Goal: Transaction & Acquisition: Purchase product/service

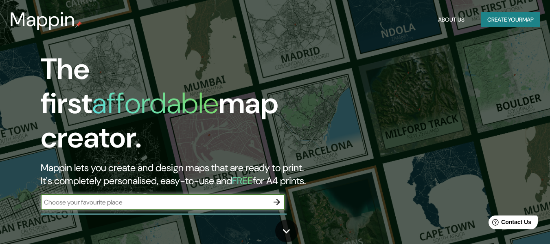
click at [520, 17] on button "Create your map" at bounding box center [509, 19] width 59 height 15
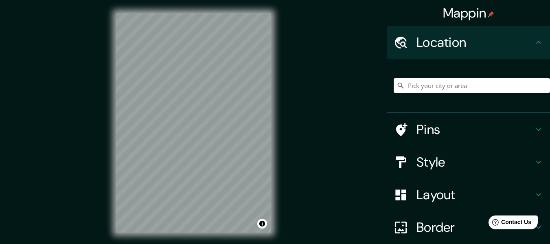
scroll to position [68, 0]
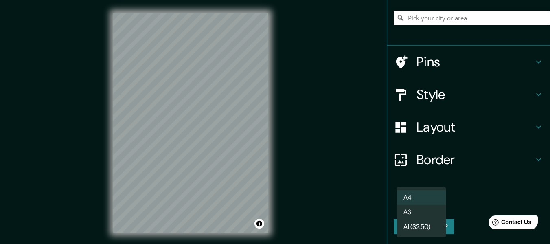
click at [423, 202] on body "Mappin Location Pins Style Layout Border Choose a border. Hint : you can make l…" at bounding box center [275, 122] width 550 height 244
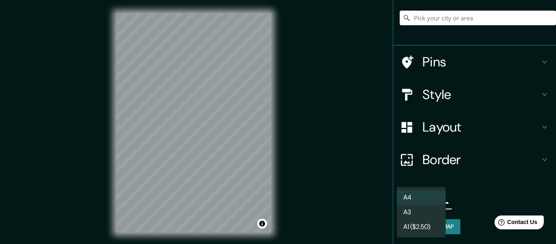
click at [424, 211] on li "A3" at bounding box center [421, 212] width 49 height 15
type input "a4"
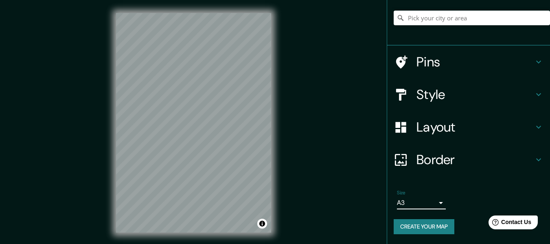
click at [448, 124] on h4 "Layout" at bounding box center [474, 127] width 117 height 16
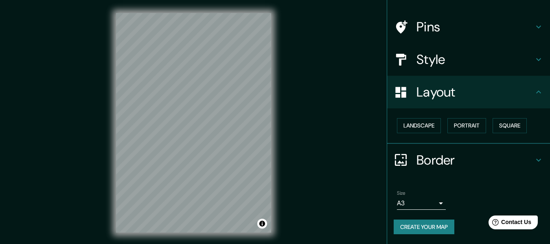
scroll to position [0, 0]
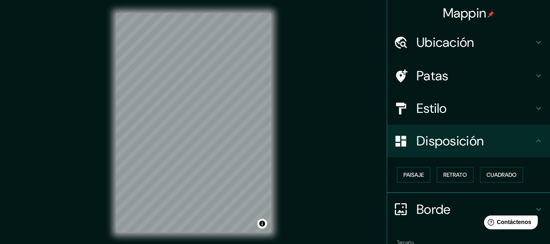
click at [445, 112] on h4 "Estilo" at bounding box center [474, 108] width 117 height 16
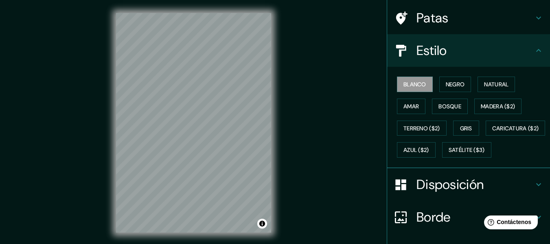
scroll to position [58, 0]
click at [492, 84] on font "Natural" at bounding box center [496, 83] width 24 height 7
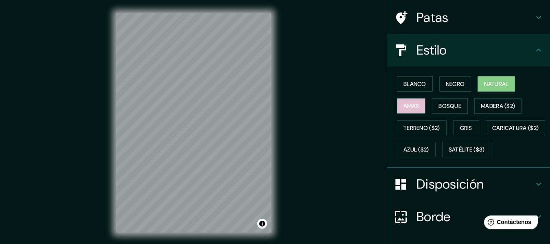
click at [409, 105] on font "Amar" at bounding box center [410, 105] width 15 height 7
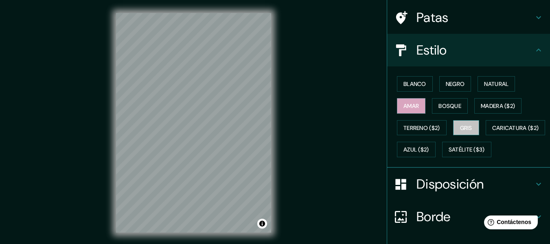
click at [461, 132] on font "Gris" at bounding box center [466, 127] width 12 height 11
click at [452, 114] on div "Blanco Negro Natural Amar Bosque Madera ($2) Terreno ($2) Gris Caricatura ($2) …" at bounding box center [471, 116] width 156 height 87
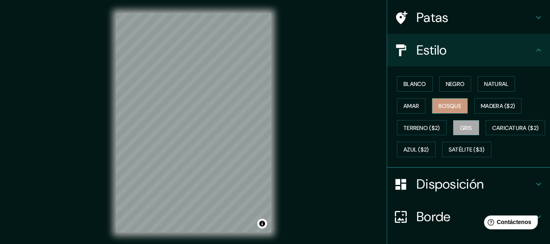
click at [448, 106] on font "Bosque" at bounding box center [449, 105] width 23 height 7
click at [453, 89] on button "Negro" at bounding box center [455, 83] width 32 height 15
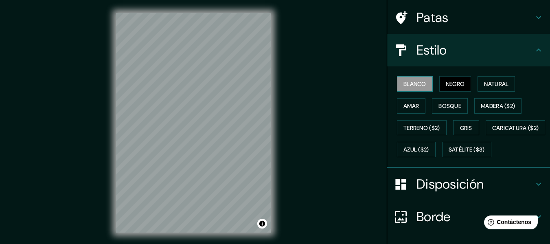
click at [418, 87] on font "Blanco" at bounding box center [414, 83] width 23 height 7
click at [493, 86] on font "Natural" at bounding box center [496, 83] width 24 height 7
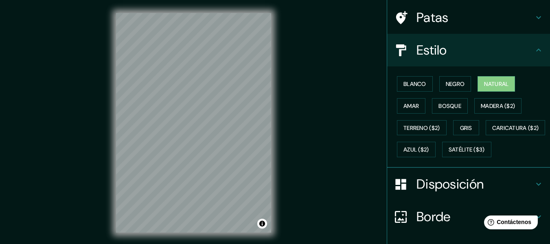
scroll to position [137, 0]
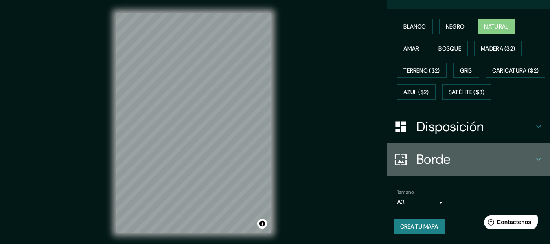
click at [432, 164] on font "Borde" at bounding box center [433, 159] width 34 height 17
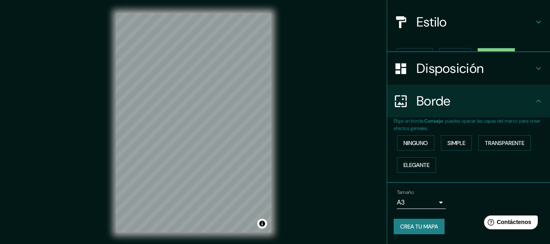
scroll to position [72, 0]
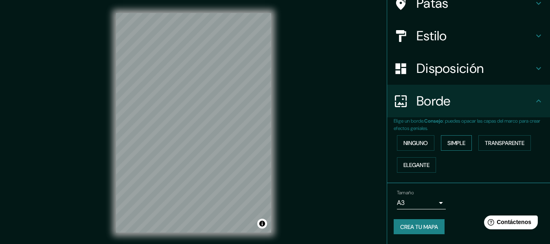
click at [450, 146] on font "Simple" at bounding box center [456, 142] width 18 height 7
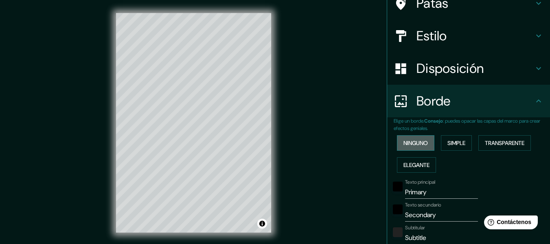
click at [412, 146] on font "Ninguno" at bounding box center [415, 142] width 24 height 7
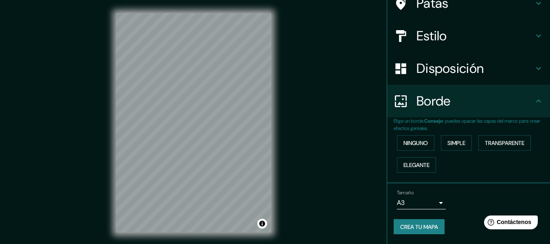
click at [417, 224] on font "Crea tu mapa" at bounding box center [419, 226] width 38 height 7
click at [415, 143] on font "Ninguno" at bounding box center [415, 142] width 24 height 7
click at [410, 145] on font "Ninguno" at bounding box center [415, 142] width 24 height 7
click at [410, 144] on font "Ninguno" at bounding box center [415, 142] width 24 height 7
click at [421, 222] on font "Crea tu mapa" at bounding box center [419, 226] width 38 height 11
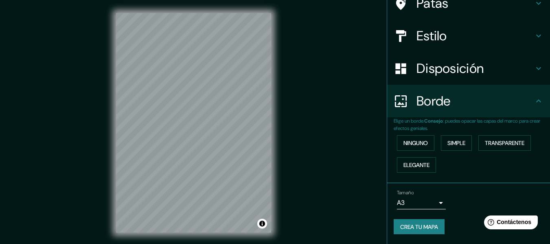
scroll to position [0, 0]
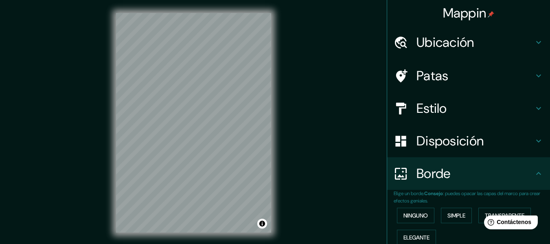
click at [441, 54] on div "Ubicación" at bounding box center [468, 42] width 163 height 33
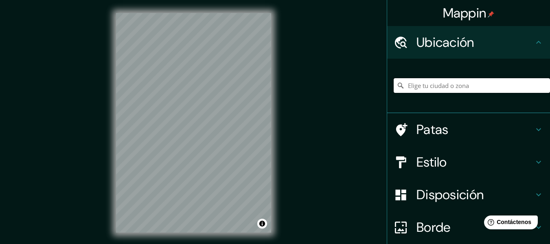
click at [443, 83] on input "Elige tu ciudad o zona" at bounding box center [471, 85] width 156 height 15
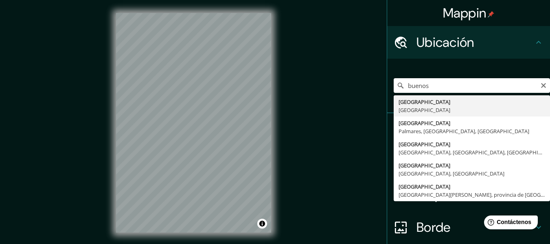
type input "[GEOGRAPHIC_DATA], [GEOGRAPHIC_DATA]"
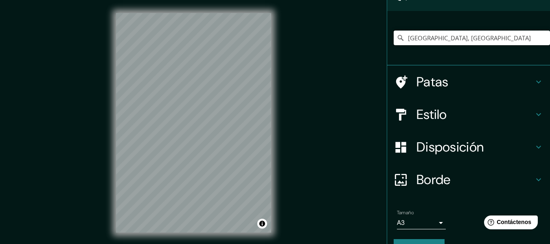
scroll to position [57, 0]
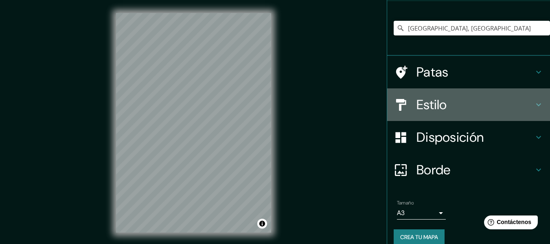
click at [444, 107] on h4 "Estilo" at bounding box center [474, 104] width 117 height 16
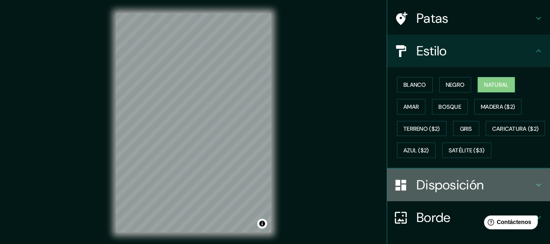
click at [451, 193] on font "Disposición" at bounding box center [449, 184] width 67 height 17
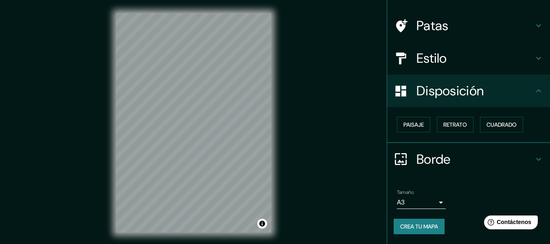
scroll to position [50, 0]
click at [416, 128] on font "Paisaje" at bounding box center [413, 124] width 20 height 7
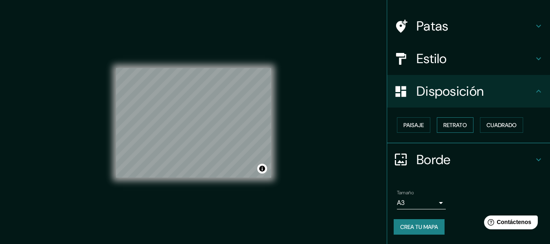
click at [453, 130] on font "Retrato" at bounding box center [455, 125] width 24 height 11
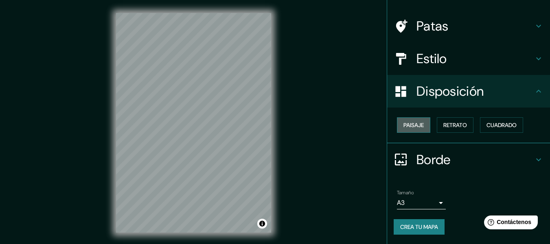
click at [417, 127] on font "Paisaje" at bounding box center [413, 124] width 20 height 7
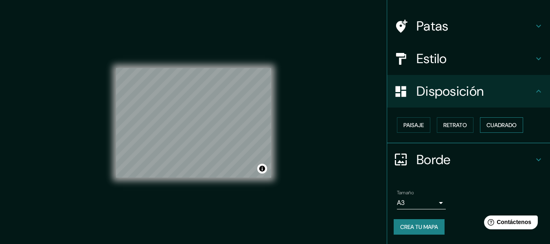
click at [495, 127] on font "Cuadrado" at bounding box center [501, 124] width 30 height 7
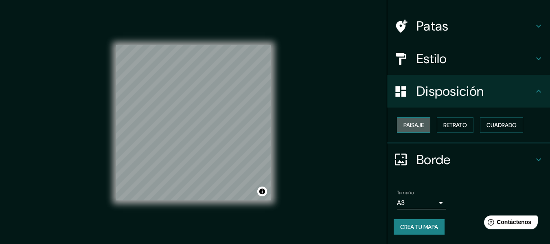
click at [415, 126] on font "Paisaje" at bounding box center [413, 124] width 20 height 7
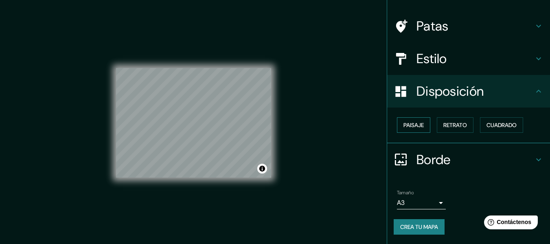
scroll to position [15, 0]
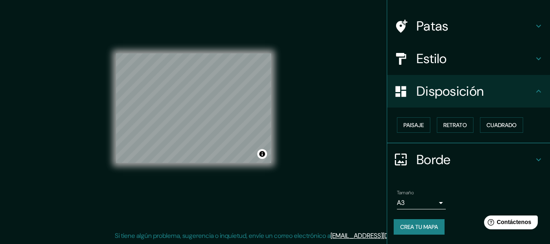
click at [505, 151] on div "Borde" at bounding box center [468, 159] width 163 height 33
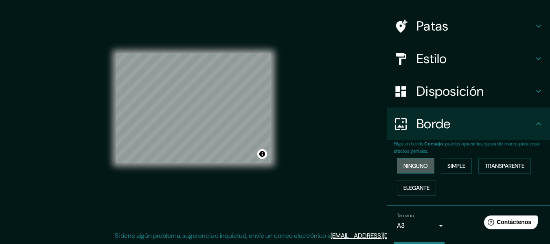
click at [403, 160] on font "Ninguno" at bounding box center [415, 165] width 24 height 11
click at [412, 164] on font "Ninguno" at bounding box center [415, 165] width 24 height 7
click at [488, 166] on font "Transparente" at bounding box center [504, 165] width 39 height 7
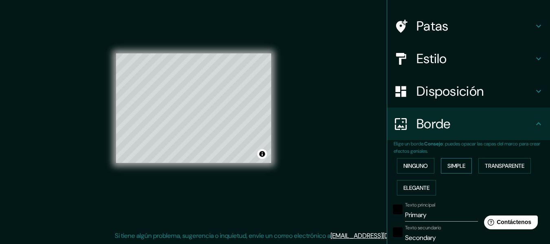
click at [461, 166] on font "Simple" at bounding box center [456, 165] width 18 height 7
click at [420, 166] on font "Ninguno" at bounding box center [415, 165] width 24 height 7
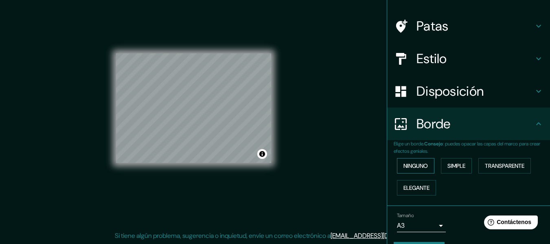
scroll to position [72, 0]
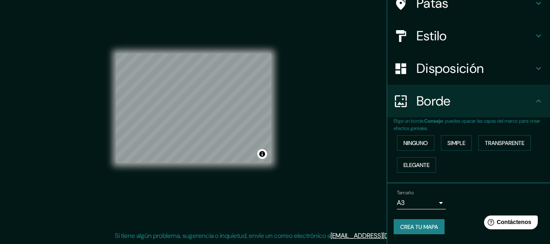
click at [421, 221] on font "Crea tu mapa" at bounding box center [419, 226] width 38 height 11
click at [262, 153] on button "Activar o desactivar atribución" at bounding box center [262, 154] width 10 height 10
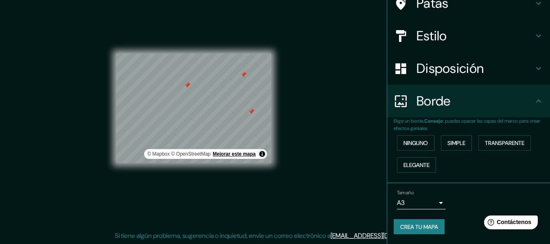
click at [245, 153] on font "Mejorar este mapa" at bounding box center [234, 154] width 43 height 6
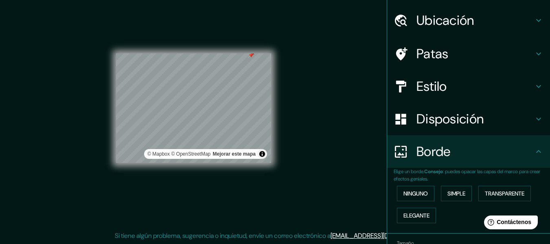
scroll to position [22, 0]
click at [443, 93] on h4 "Estilo" at bounding box center [474, 86] width 117 height 16
